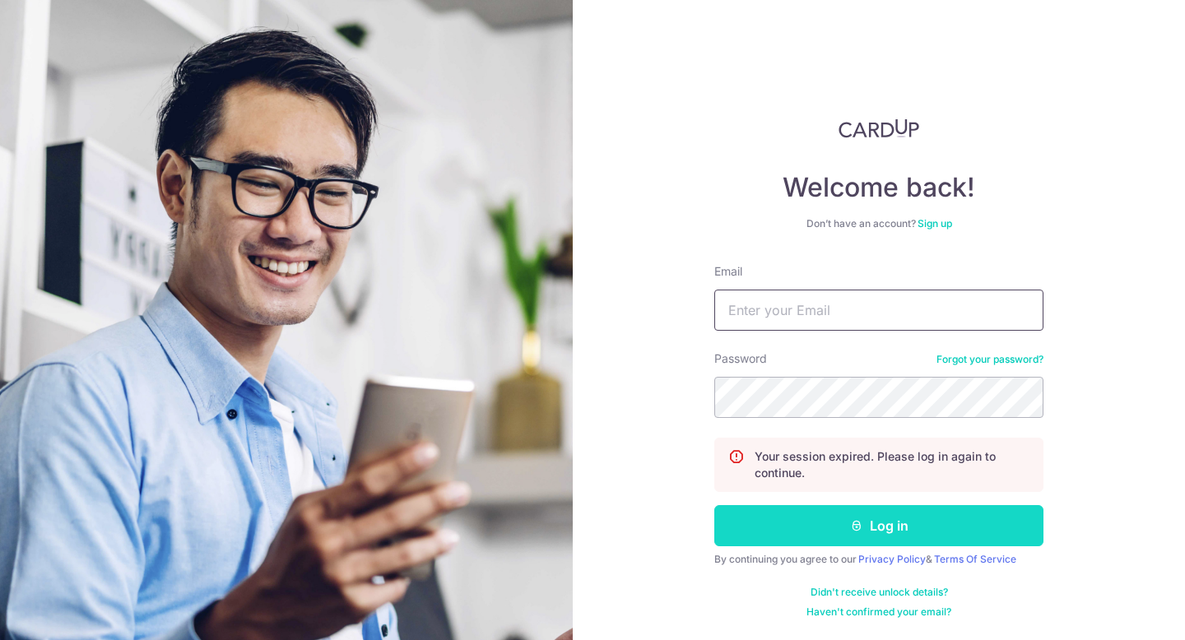
type input "[EMAIL_ADDRESS][DOMAIN_NAME]"
click at [775, 535] on button "Log in" at bounding box center [878, 525] width 329 height 41
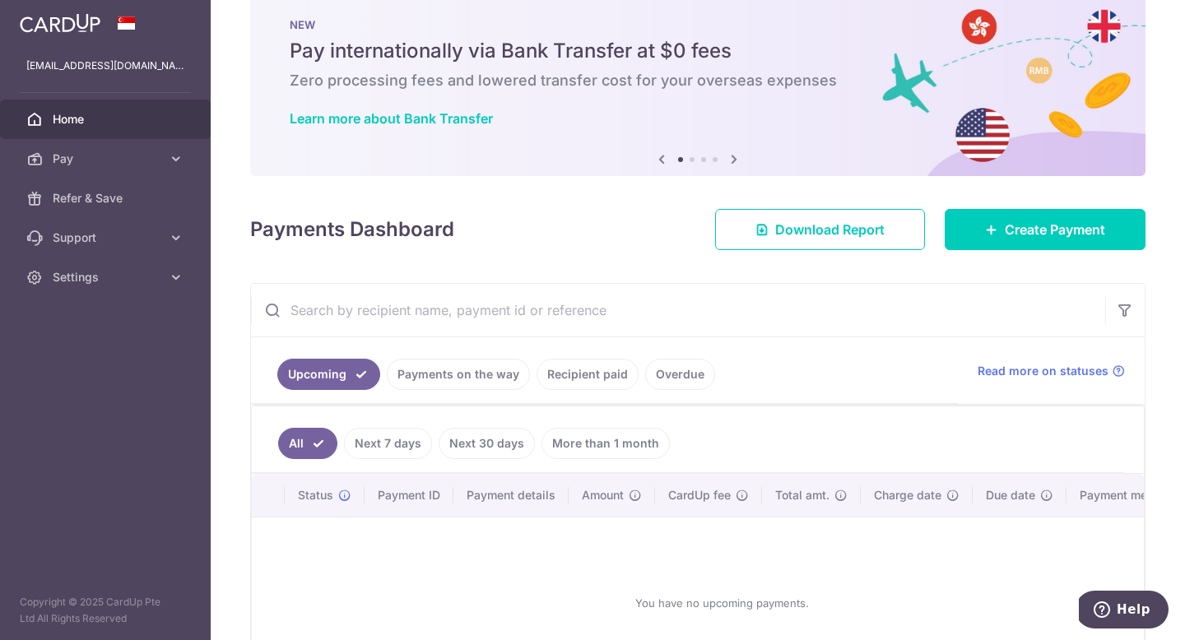
scroll to position [54, 0]
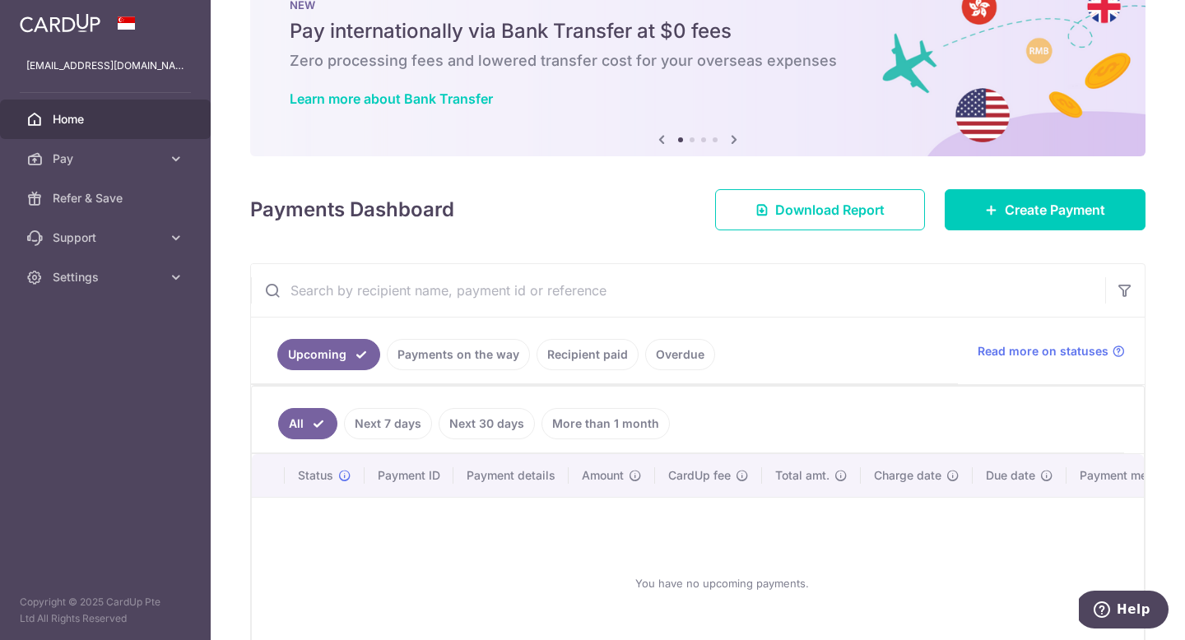
click at [426, 349] on link "Payments on the way" at bounding box center [458, 354] width 143 height 31
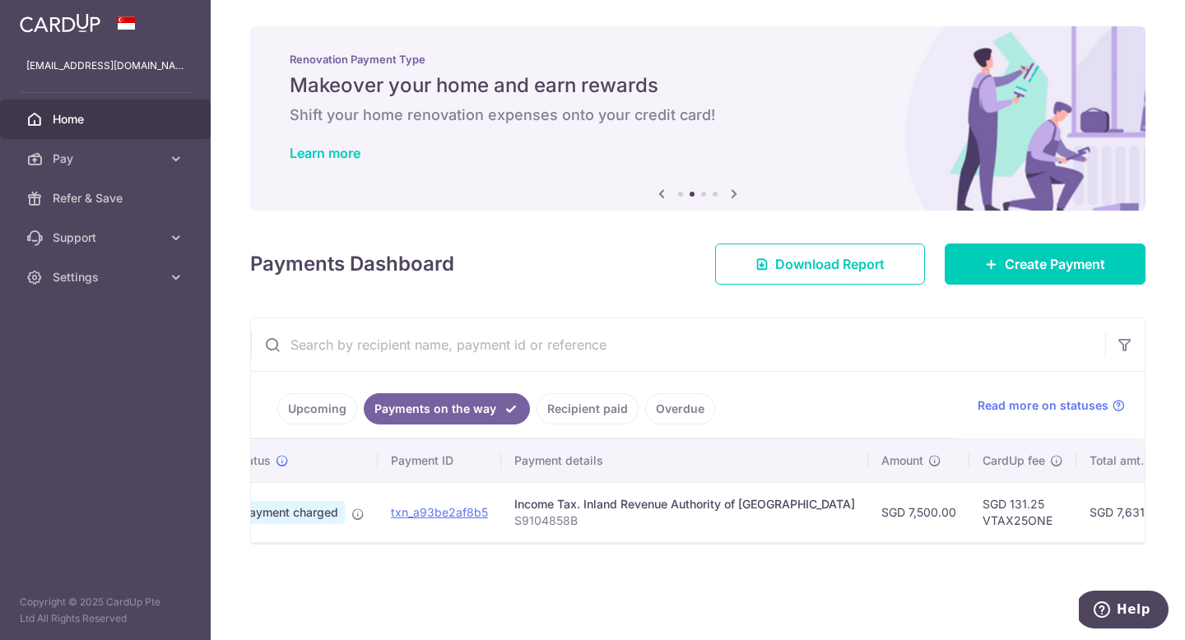
scroll to position [0, 0]
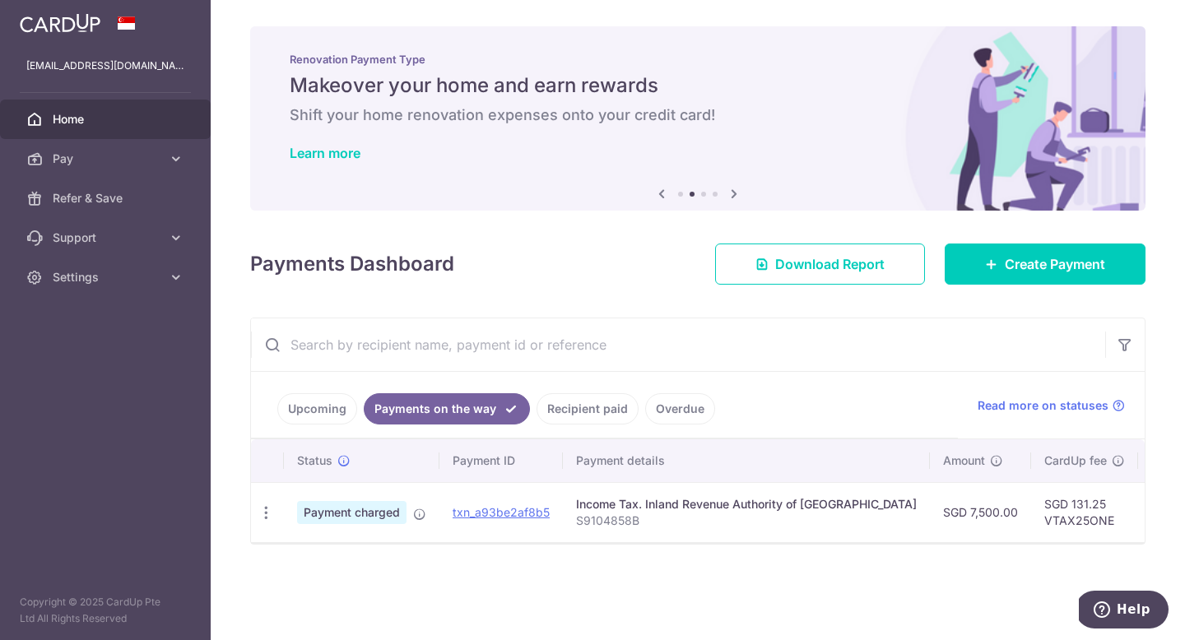
drag, startPoint x: 885, startPoint y: 514, endPoint x: 966, endPoint y: 512, distance: 80.7
click at [966, 514] on td "SGD 7,500.00" at bounding box center [980, 512] width 101 height 60
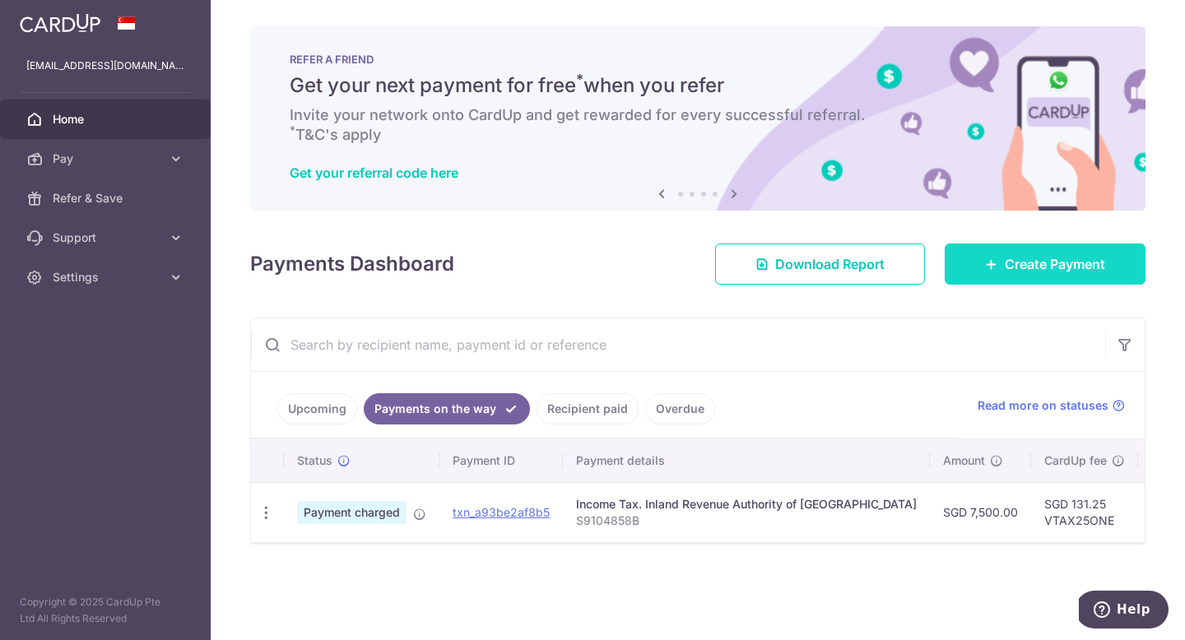
click at [1054, 272] on span "Create Payment" at bounding box center [1055, 264] width 100 height 20
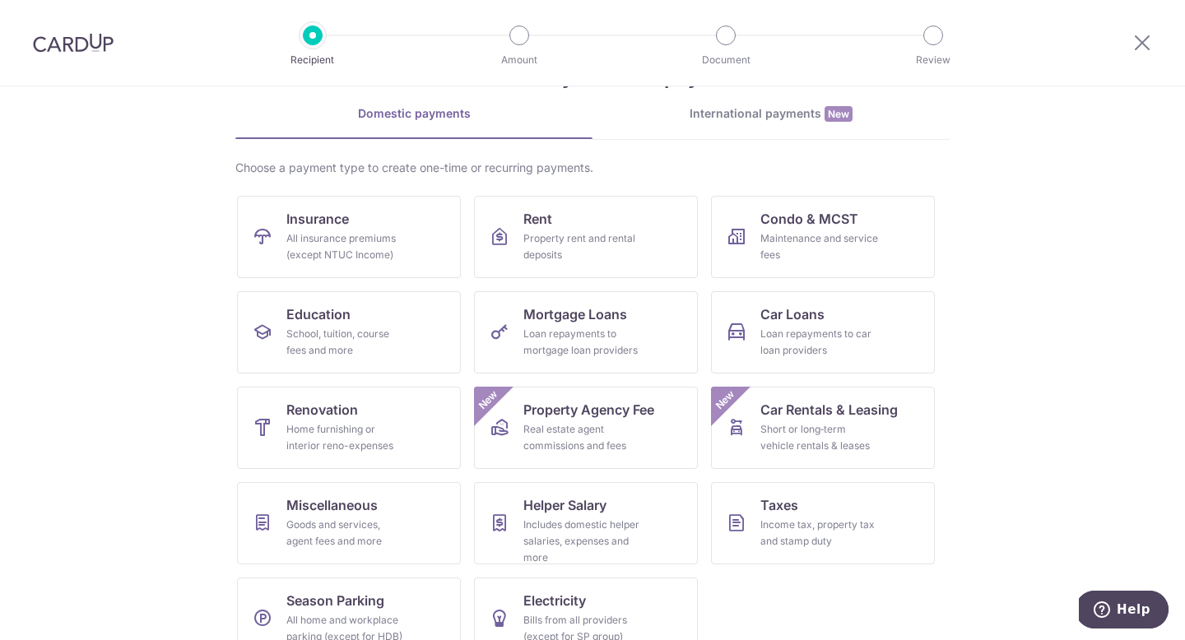
scroll to position [96, 0]
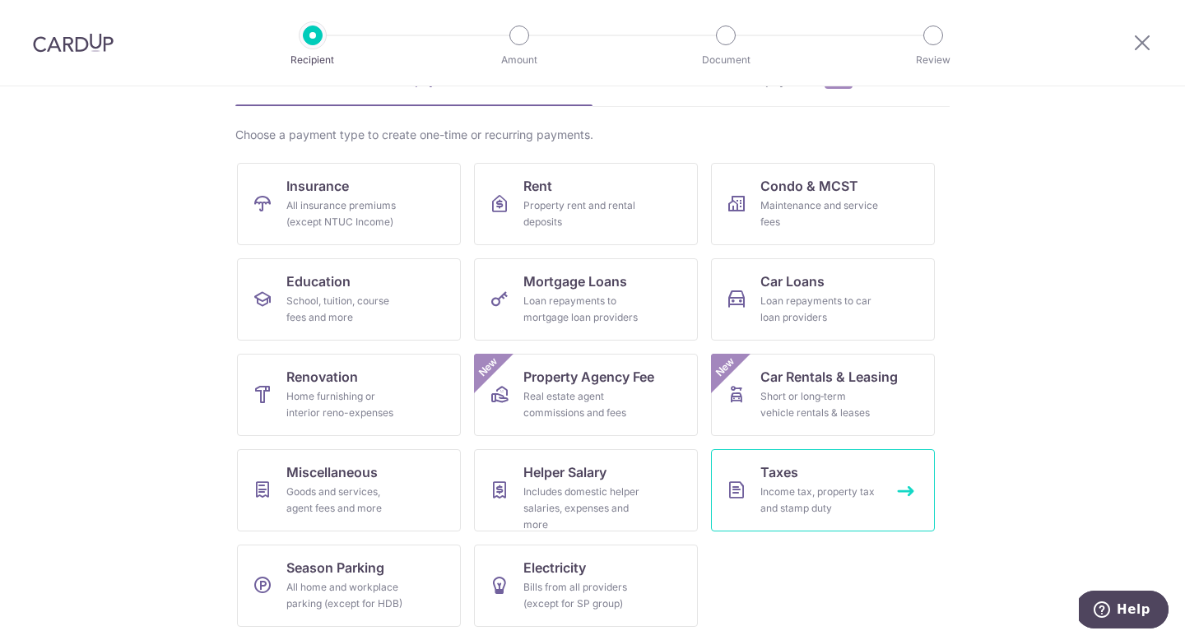
click at [842, 486] on div "Income tax, property tax and stamp duty" at bounding box center [820, 500] width 119 height 33
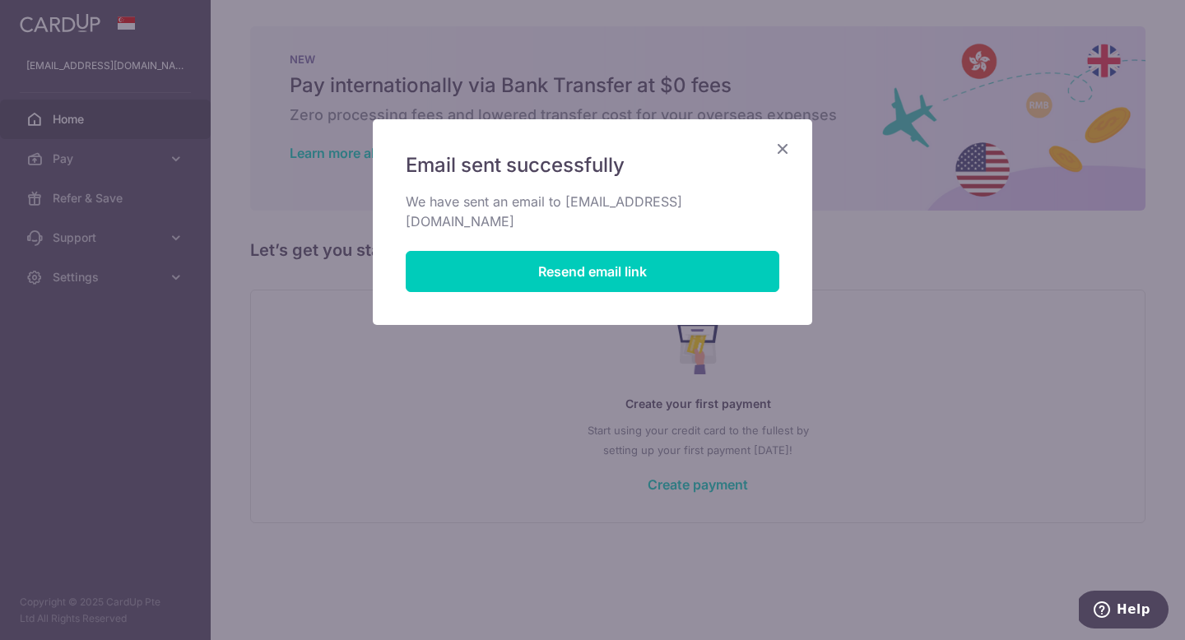
click at [791, 154] on icon "Close" at bounding box center [783, 148] width 20 height 21
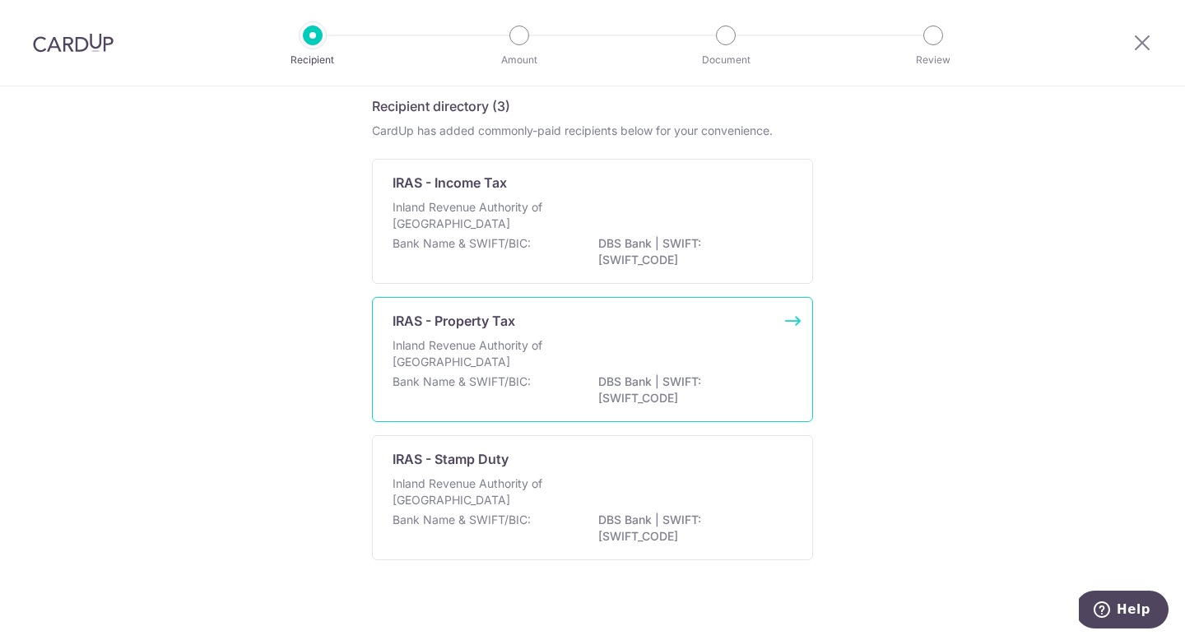
scroll to position [77, 0]
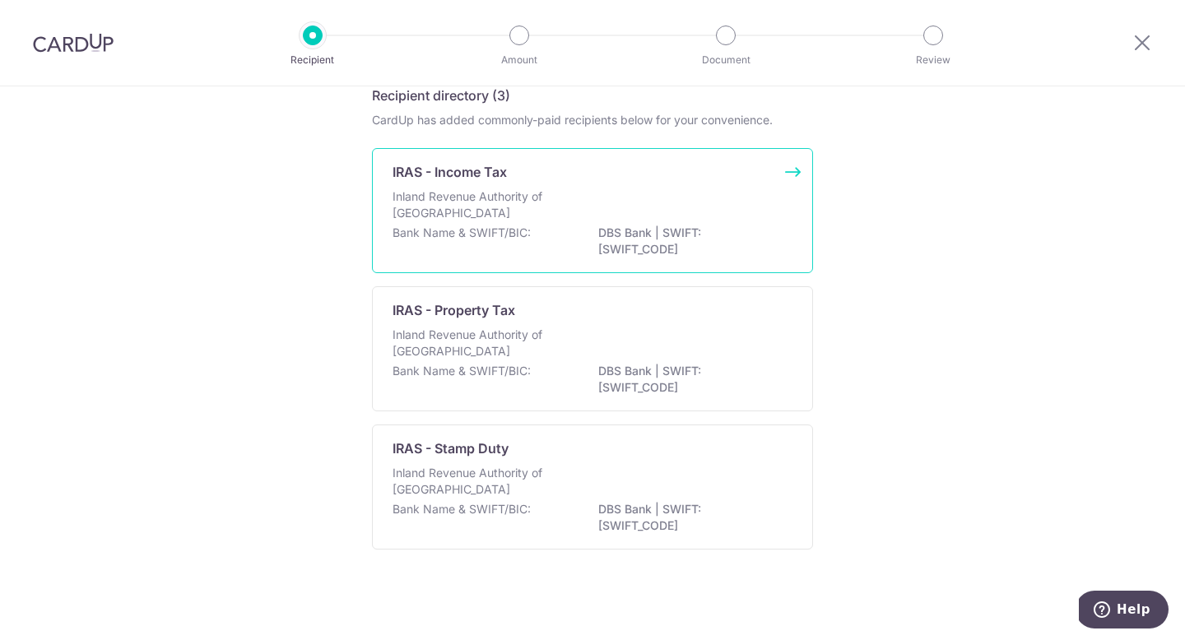
click at [599, 206] on div "Inland Revenue Authority of Singapore" at bounding box center [593, 206] width 400 height 36
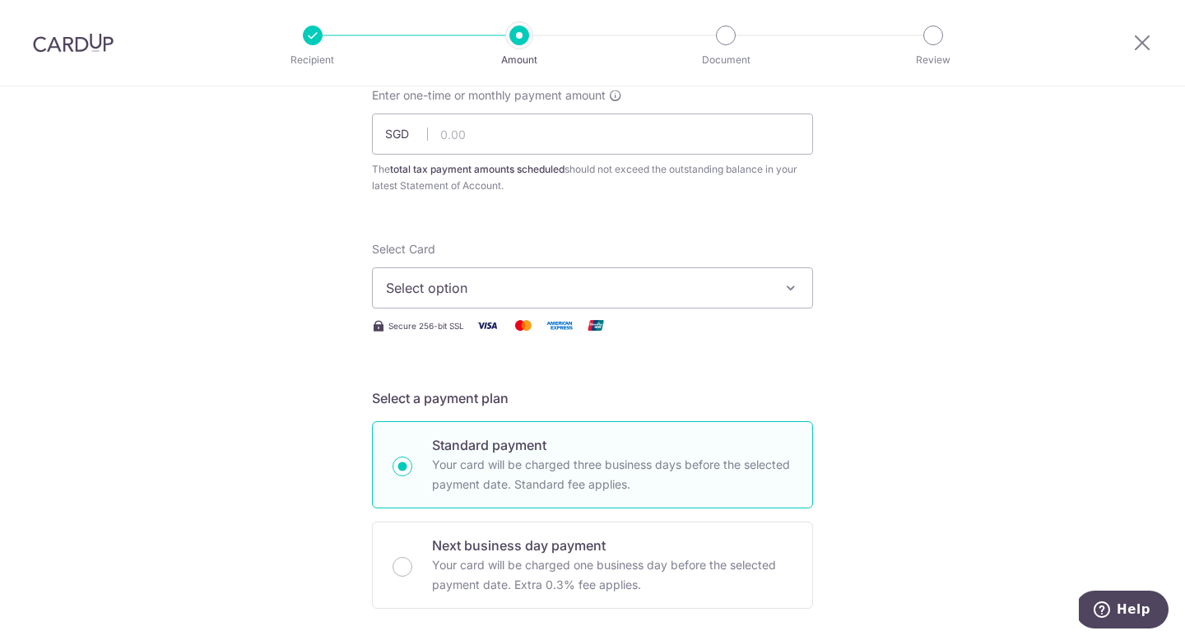
scroll to position [607, 0]
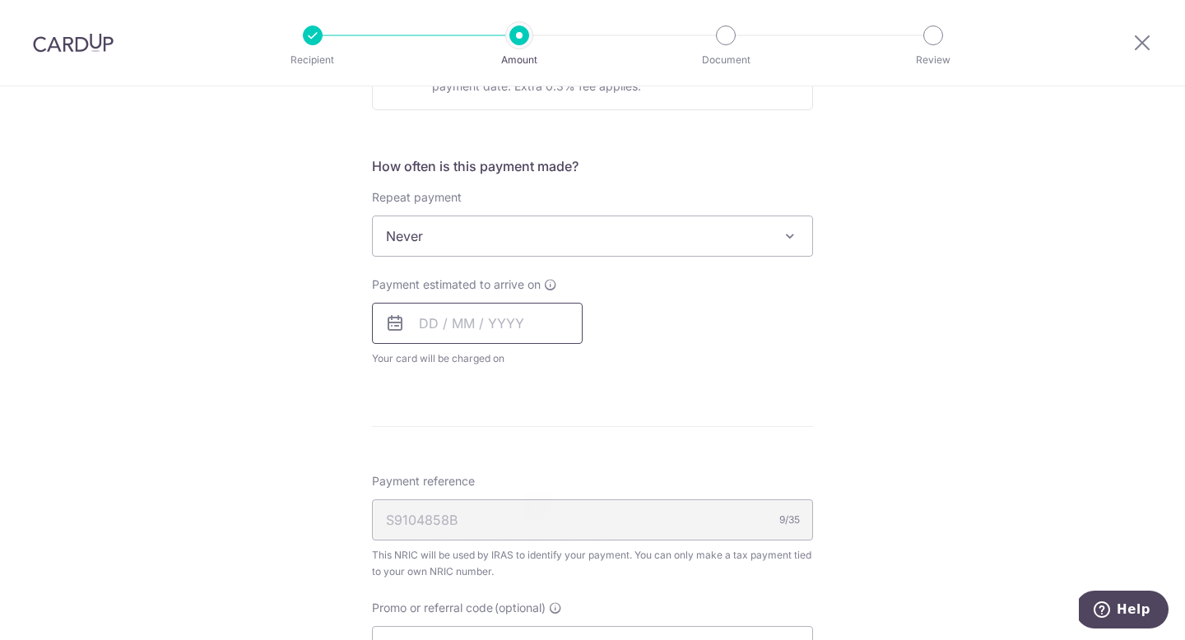
click at [435, 314] on input "text" at bounding box center [477, 323] width 211 height 41
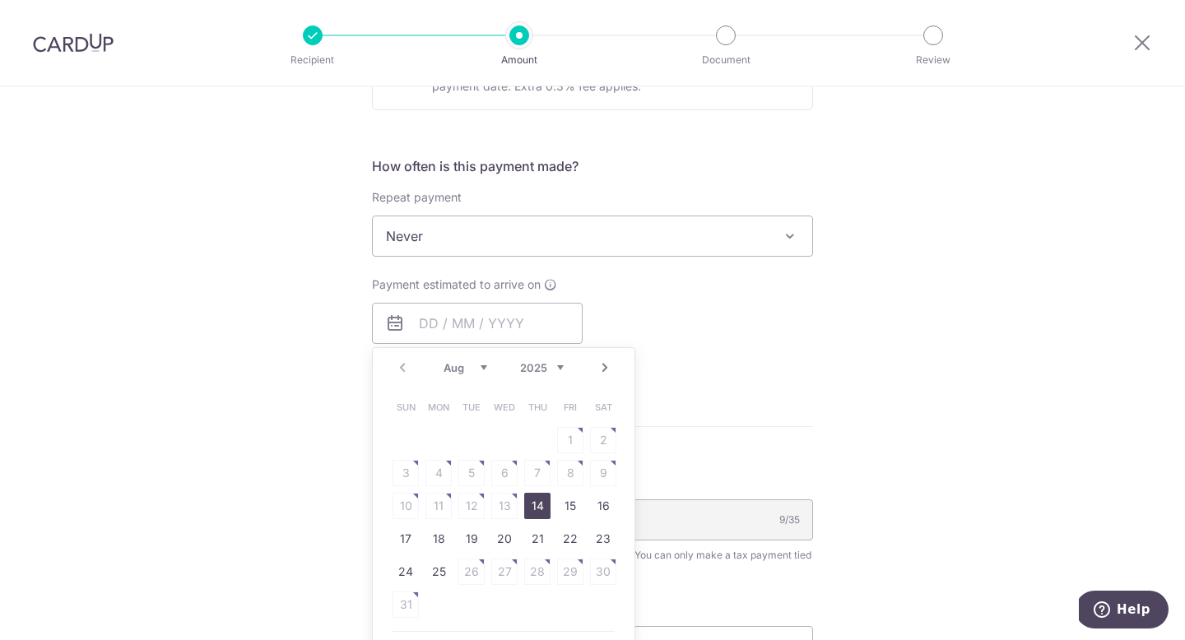
click at [768, 339] on div "Payment estimated to arrive on Prev Next Aug Sep Oct Nov Dec 2025 2026 Sun Mon …" at bounding box center [592, 322] width 461 height 91
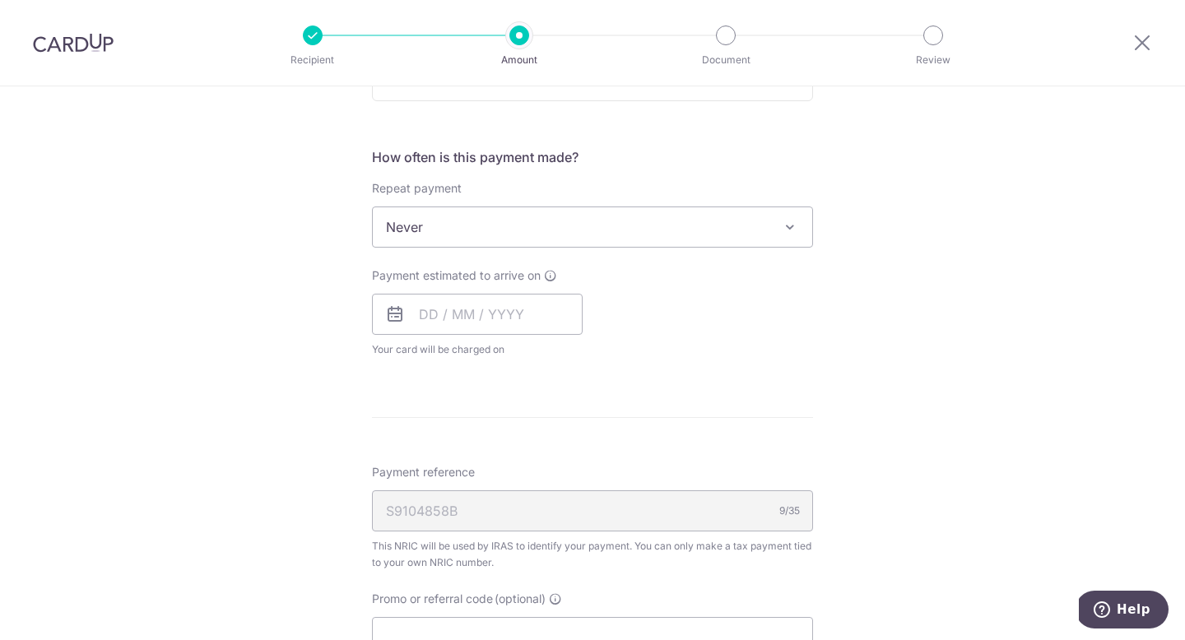
scroll to position [617, 0]
click at [444, 307] on input "text" at bounding box center [477, 313] width 211 height 41
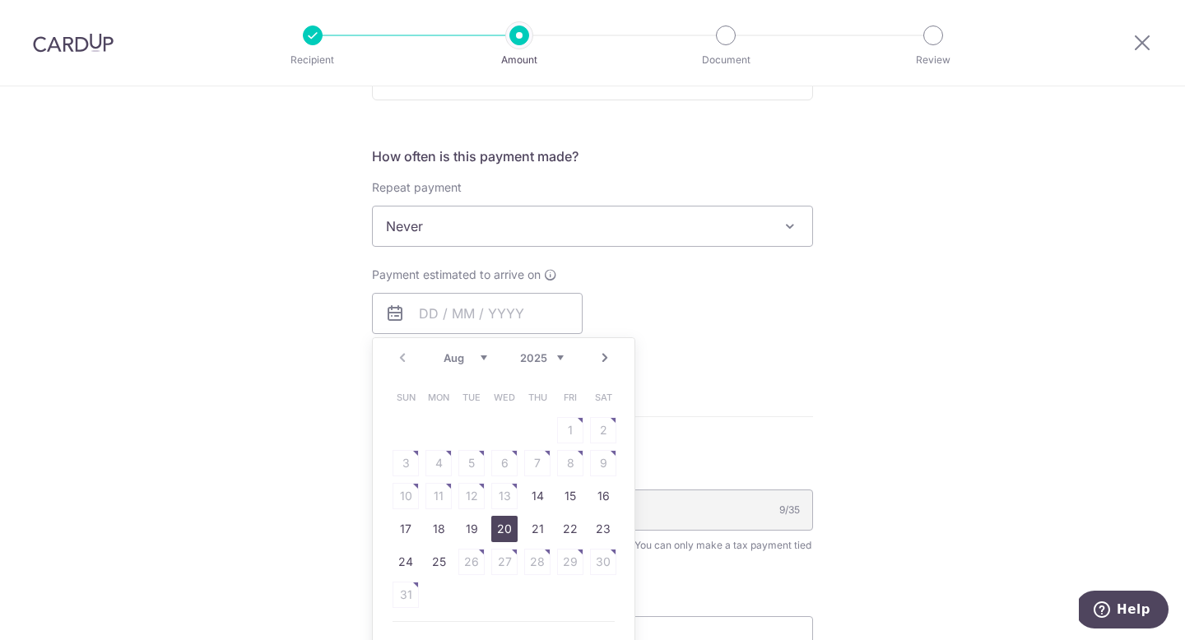
click at [509, 533] on link "20" at bounding box center [504, 529] width 26 height 26
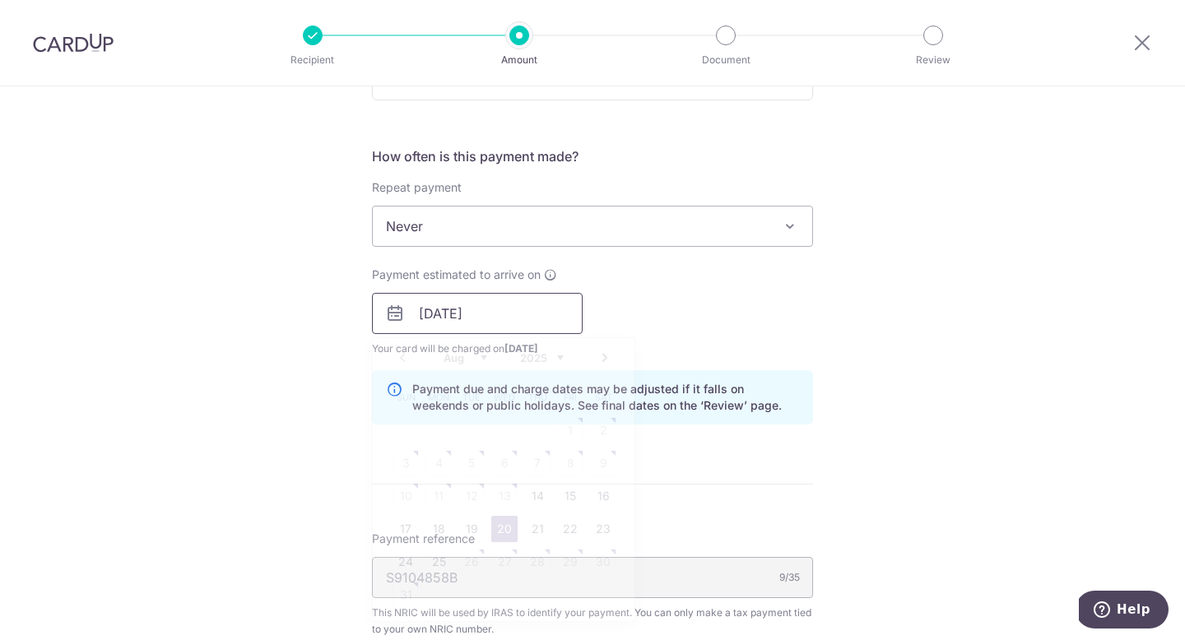
click at [565, 320] on input "20/08/2025" at bounding box center [477, 313] width 211 height 41
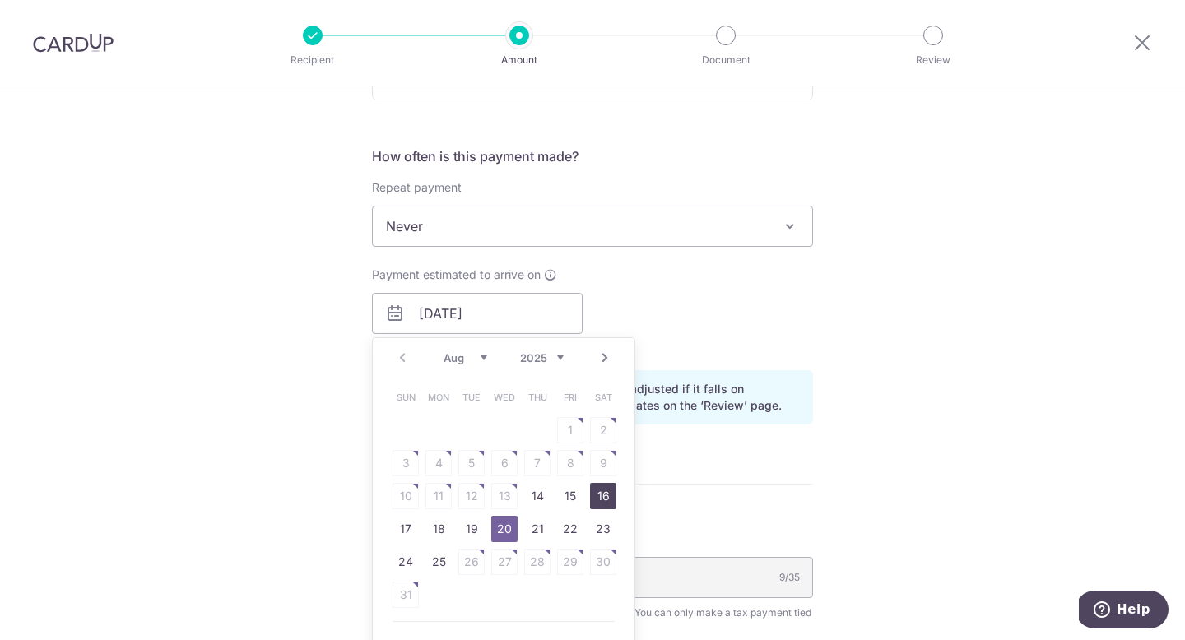
click at [598, 509] on link "16" at bounding box center [603, 496] width 26 height 26
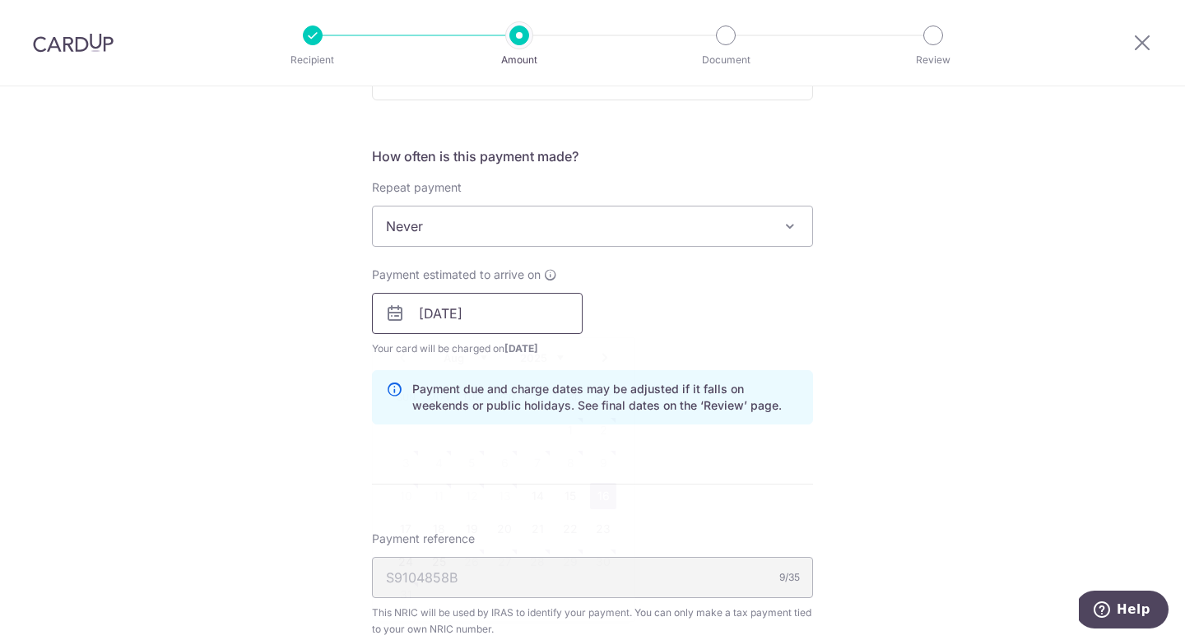
click at [565, 304] on input "16/08/2025" at bounding box center [477, 313] width 211 height 41
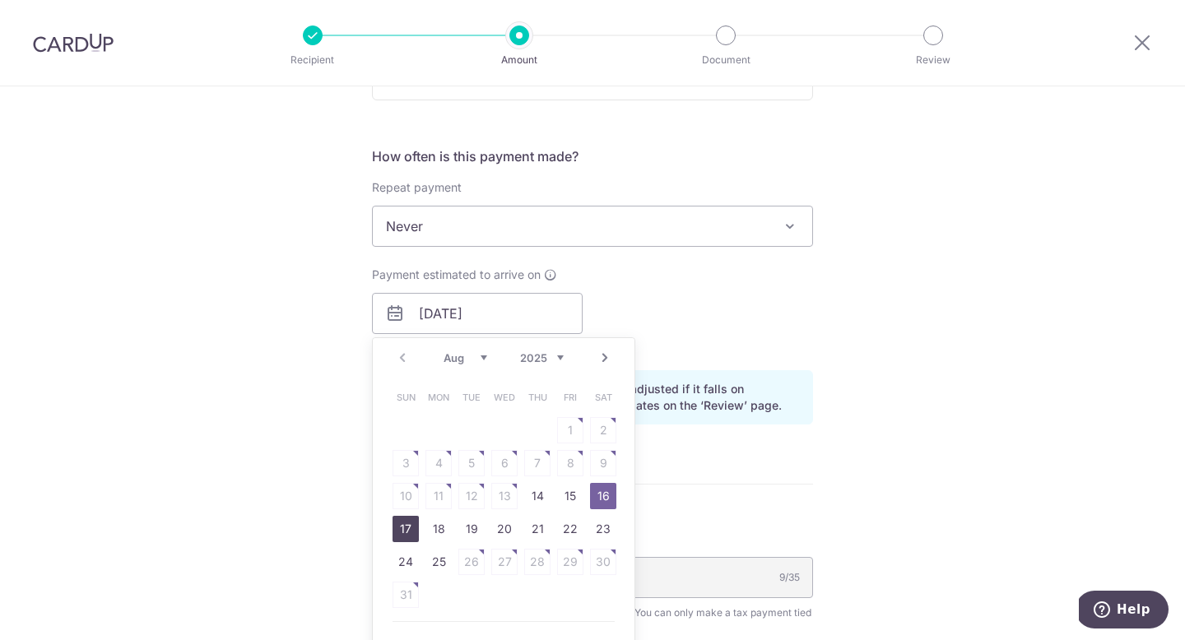
click at [402, 533] on link "17" at bounding box center [406, 529] width 26 height 26
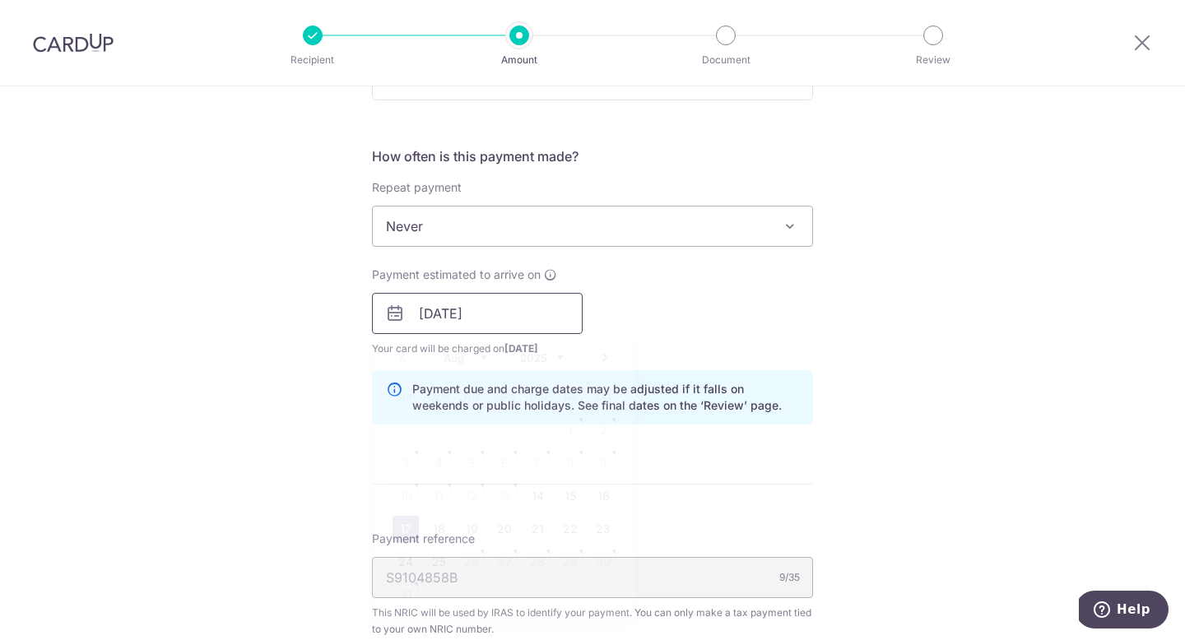
click at [539, 306] on input "17/08/2025" at bounding box center [477, 313] width 211 height 41
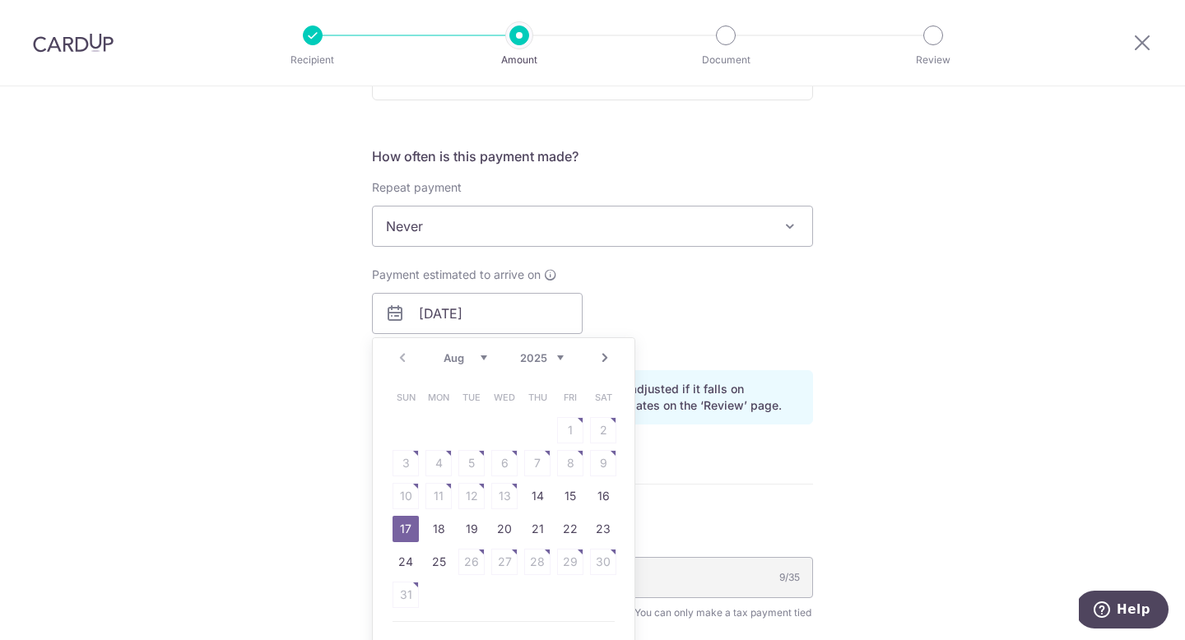
click at [424, 531] on td "18" at bounding box center [438, 529] width 33 height 33
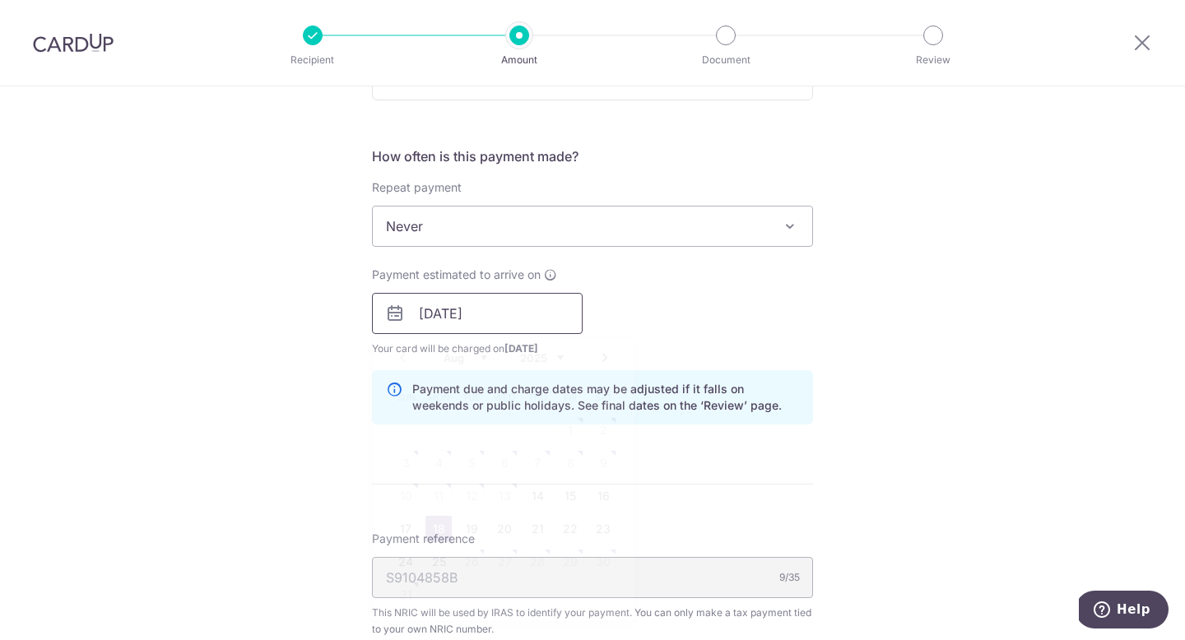
click at [501, 323] on input "18/08/2025" at bounding box center [477, 313] width 211 height 41
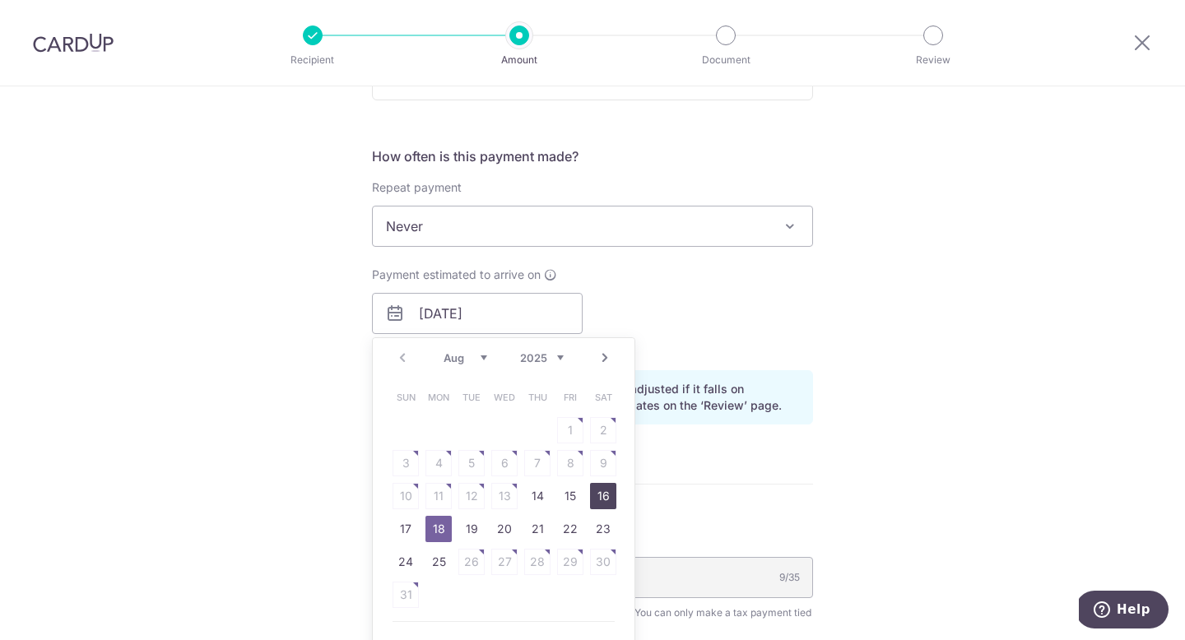
click at [594, 498] on link "16" at bounding box center [603, 496] width 26 height 26
type input "16/08/2025"
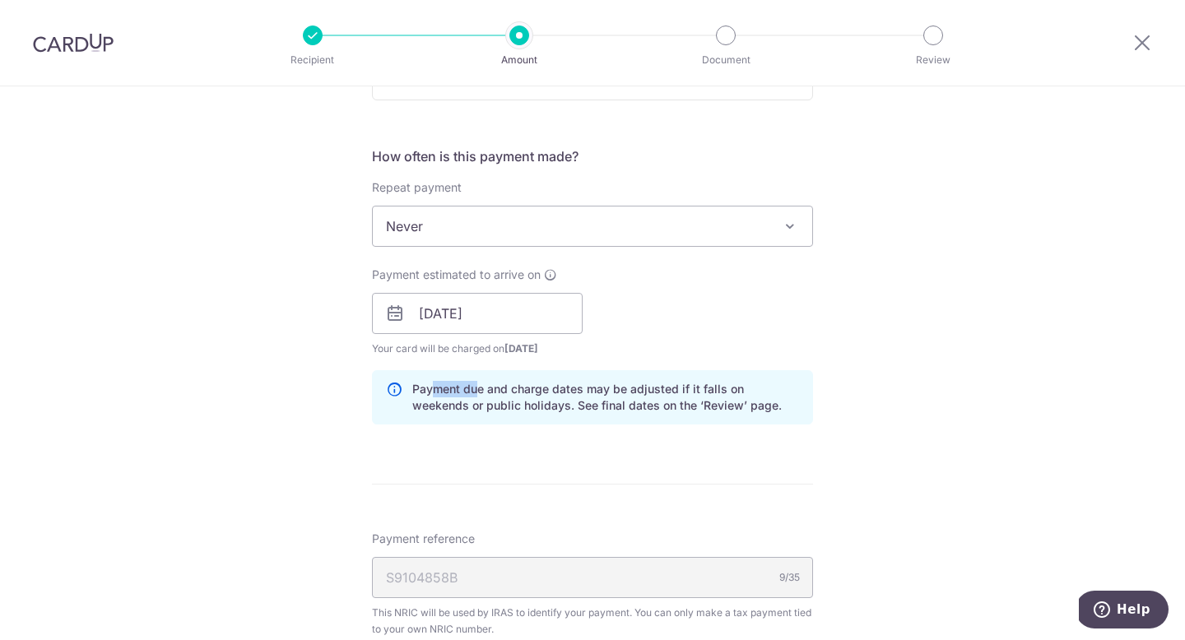
drag, startPoint x: 477, startPoint y: 388, endPoint x: 430, endPoint y: 392, distance: 47.1
click at [430, 392] on p "Payment due and charge dates may be adjusted if it falls on weekends or public …" at bounding box center [605, 397] width 387 height 33
click at [496, 389] on p "Payment due and charge dates may be adjusted if it falls on weekends or public …" at bounding box center [605, 397] width 387 height 33
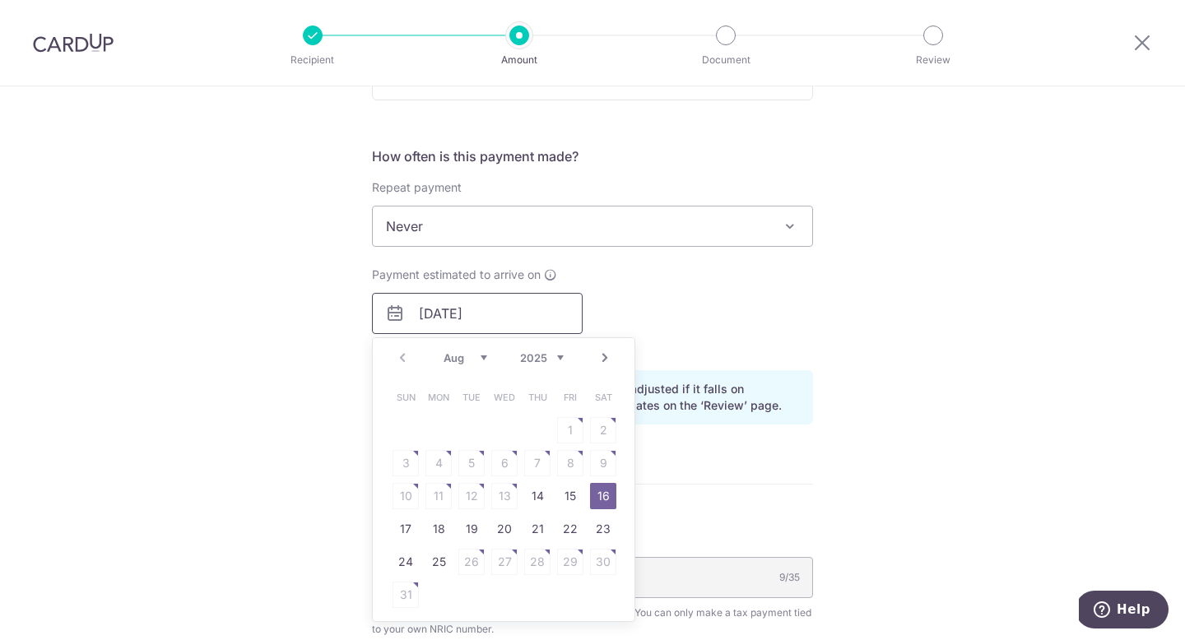
click at [486, 316] on input "16/08/2025" at bounding box center [477, 313] width 211 height 41
click at [569, 307] on input "16/08/2025" at bounding box center [477, 313] width 211 height 41
click at [635, 309] on div "Payment estimated to arrive on 16/08/2025 Prev Next Aug Sep Oct Nov Dec 2025 20…" at bounding box center [592, 312] width 461 height 91
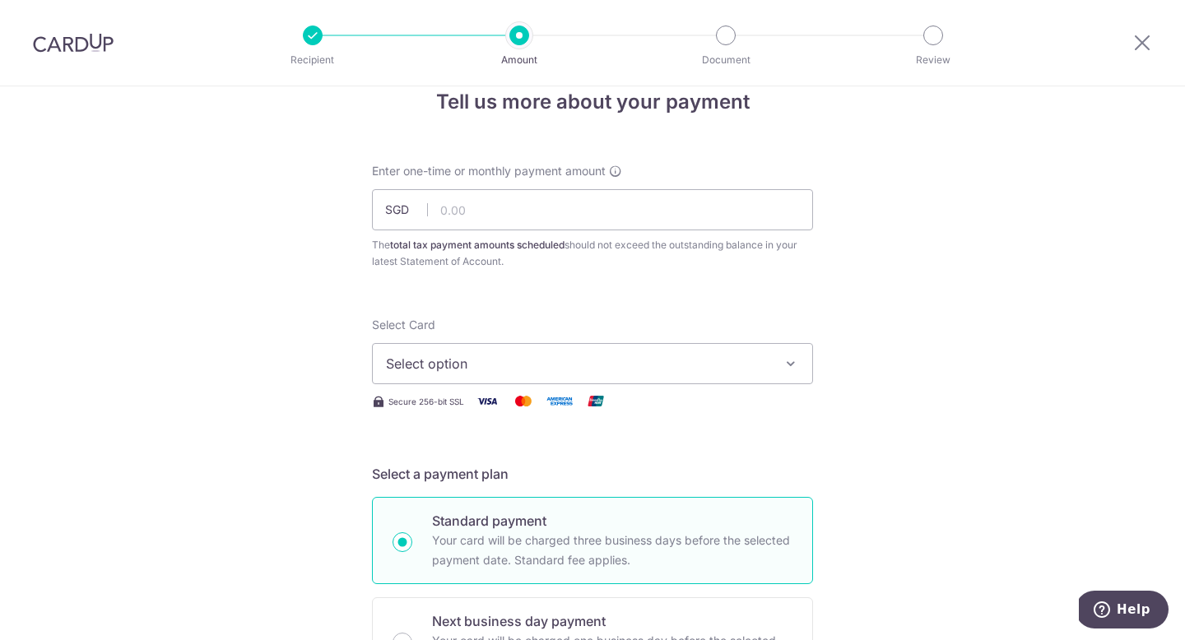
scroll to position [0, 0]
